Goal: Task Accomplishment & Management: Use online tool/utility

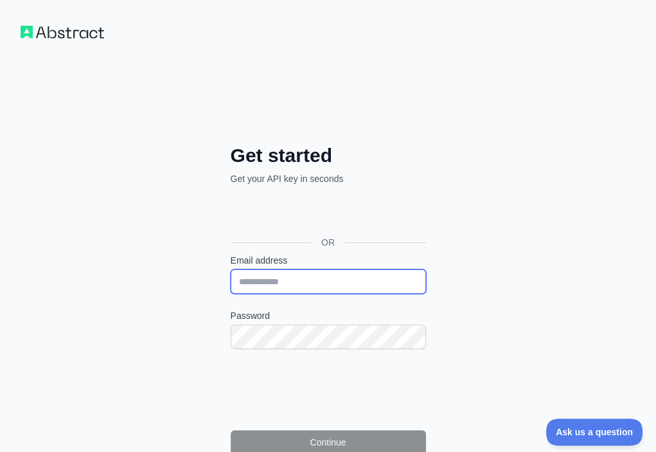
click at [231, 269] on input "Email address" at bounding box center [328, 281] width 195 height 24
paste input "**********"
type input "**********"
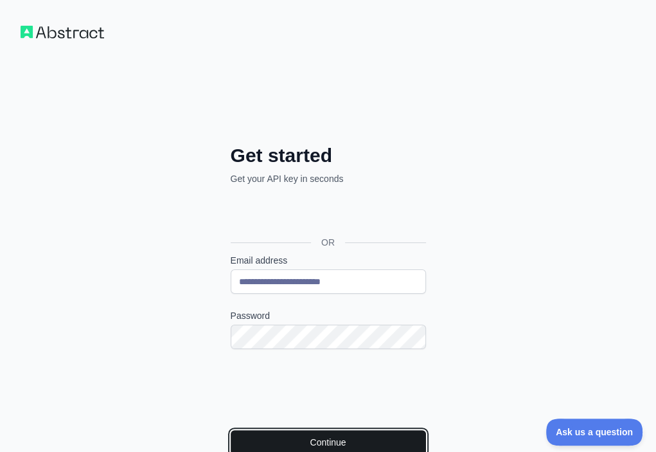
click at [231, 430] on button "Continue" at bounding box center [328, 442] width 195 height 24
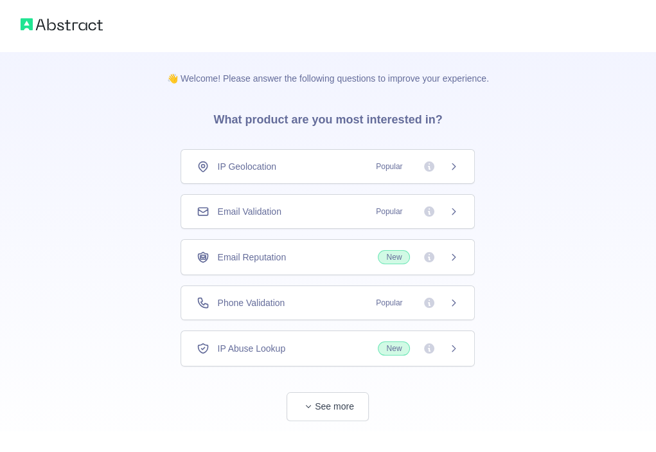
click at [305, 209] on div "Email Validation Popular" at bounding box center [328, 211] width 262 height 13
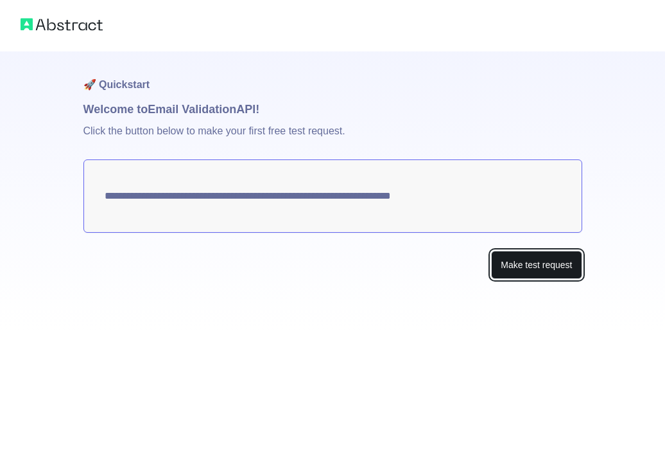
click at [566, 268] on button "Make test request" at bounding box center [536, 265] width 91 height 29
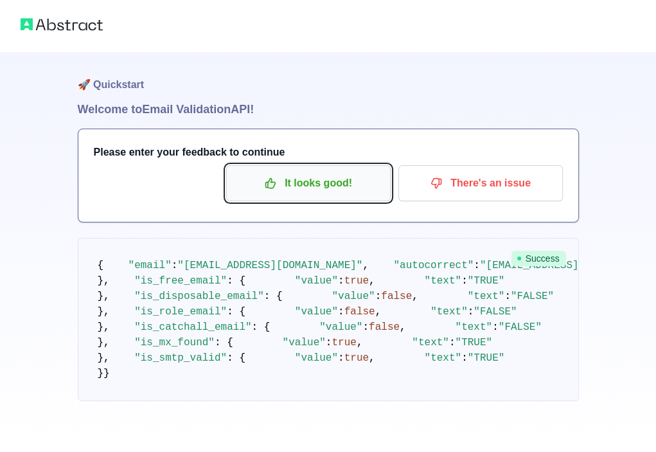
click at [263, 186] on p "It looks good!" at bounding box center [308, 183] width 145 height 22
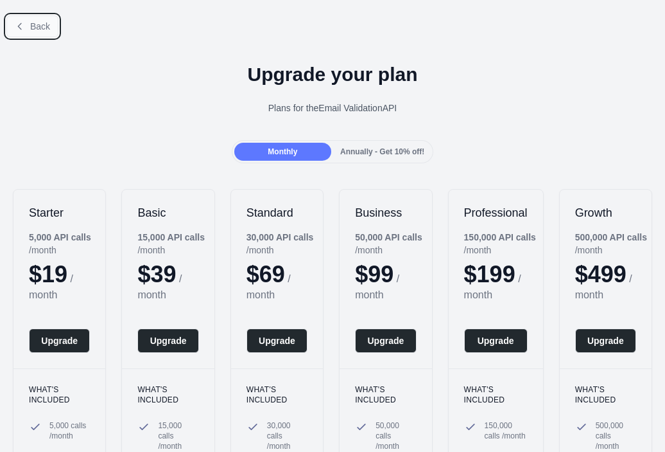
click at [41, 26] on span "Back" at bounding box center [40, 26] width 20 height 10
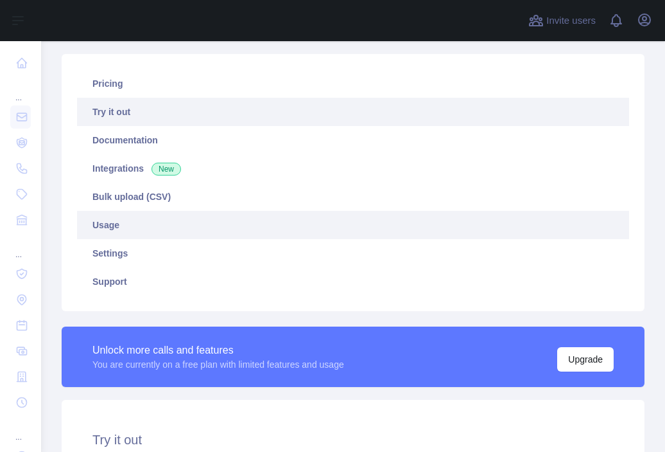
scroll to position [193, 0]
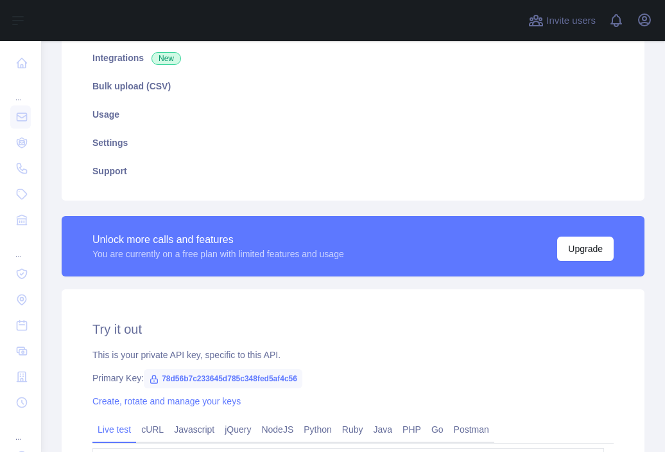
click at [236, 383] on span "78d56b7c233645d785c348fed5af4c56" at bounding box center [223, 378] width 159 height 19
copy span "78d56b7c233645d785c348fed5af4c56"
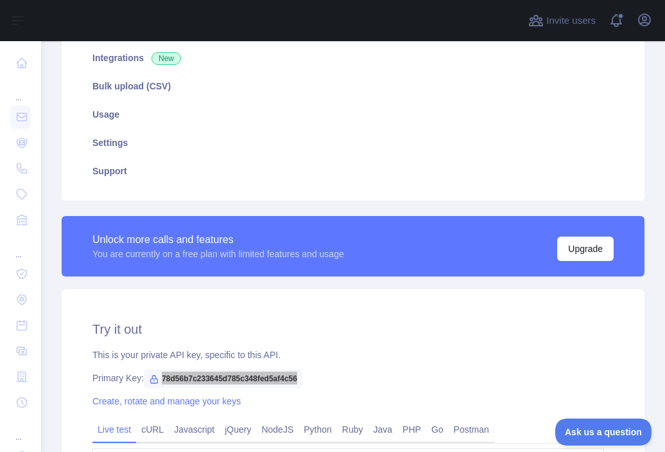
scroll to position [0, 0]
